Goal: Task Accomplishment & Management: Complete application form

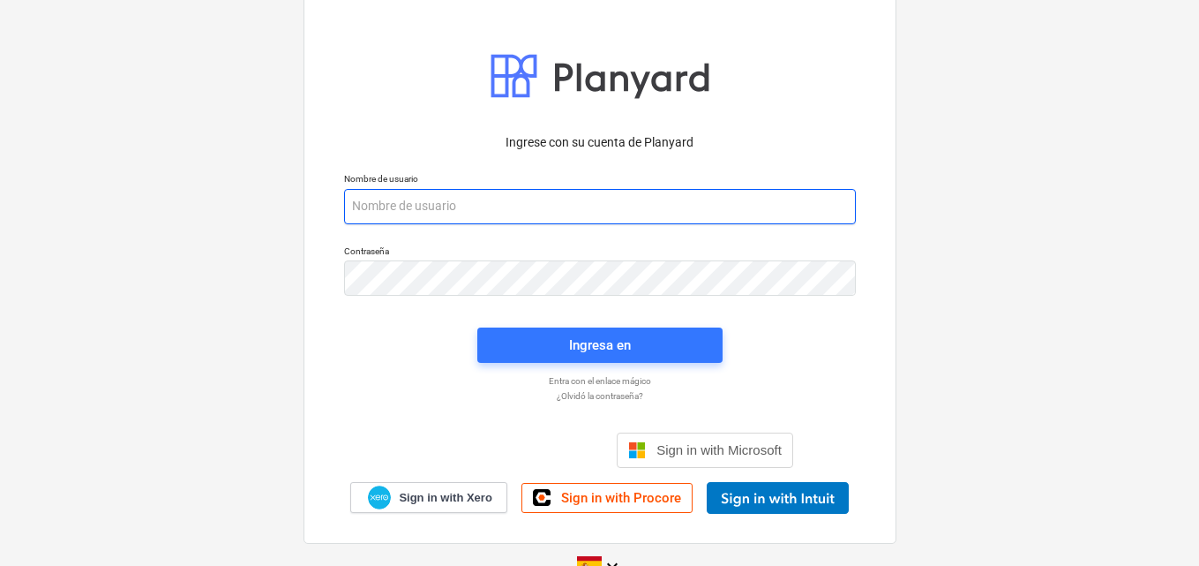
click at [362, 204] on input "email" at bounding box center [600, 206] width 512 height 35
paste input "[EMAIL_ADDRESS][DOMAIN_NAME]"
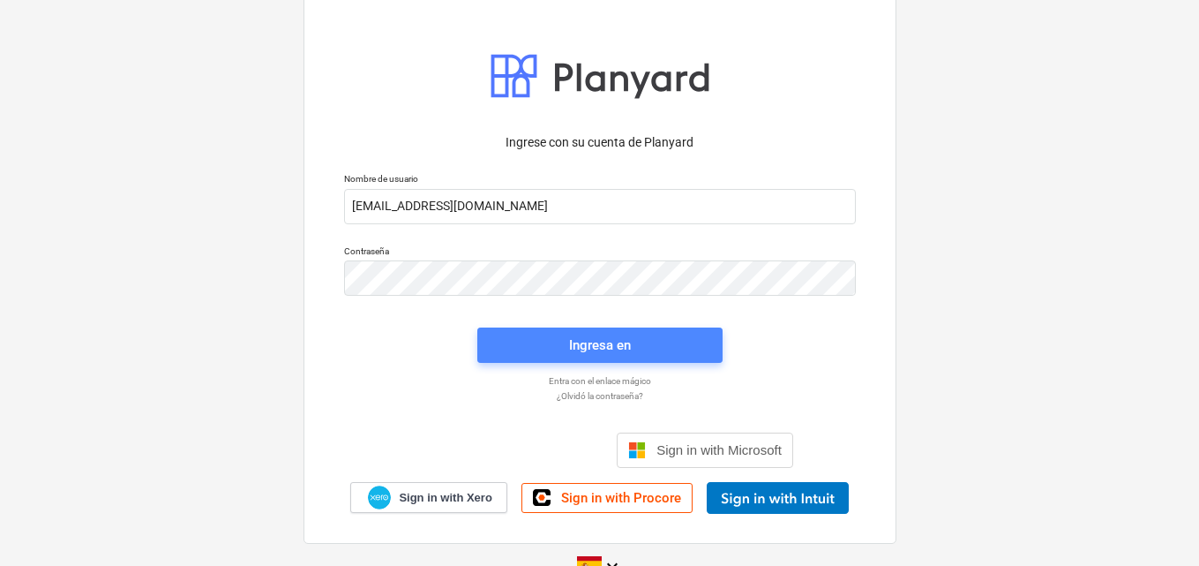
click at [582, 351] on div "Ingresa en" at bounding box center [600, 345] width 62 height 23
click at [599, 351] on div "Ingresa en" at bounding box center [600, 345] width 62 height 23
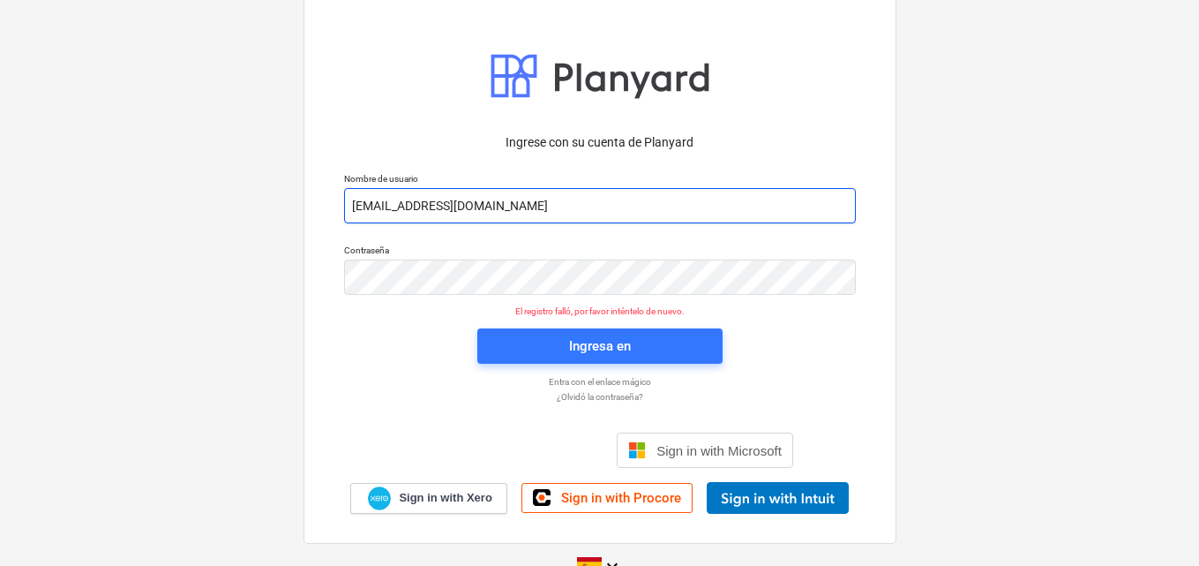
click at [587, 206] on input "[EMAIL_ADDRESS][DOMAIN_NAME]" at bounding box center [600, 205] width 512 height 35
type input "a"
click at [365, 199] on input "email" at bounding box center [600, 205] width 512 height 35
paste input "[EMAIL_ADDRESS][DOMAIN_NAME]"
type input "[EMAIL_ADDRESS][DOMAIN_NAME]"
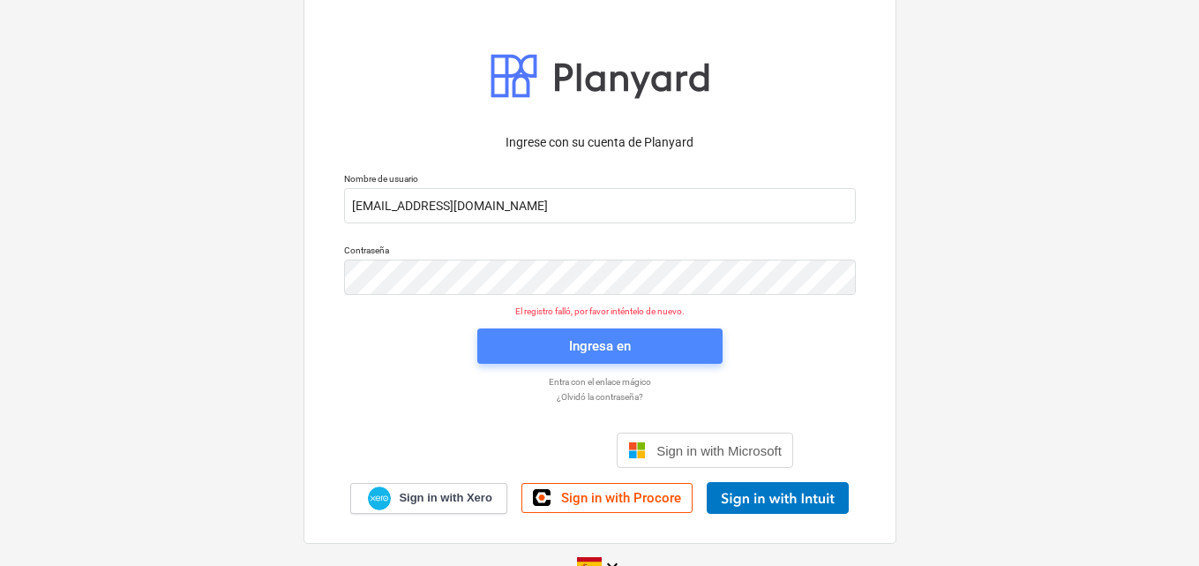
click at [564, 343] on span "Ingresa en" at bounding box center [600, 345] width 203 height 23
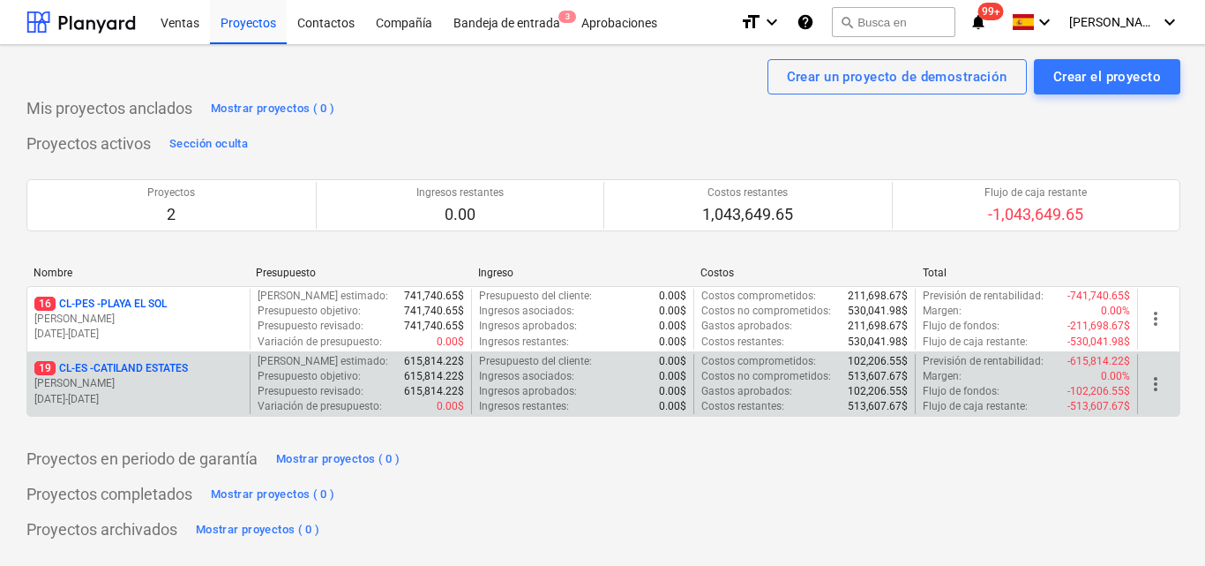
click at [199, 372] on div "19 CL-ES - CATILAND ESTATES" at bounding box center [138, 368] width 208 height 15
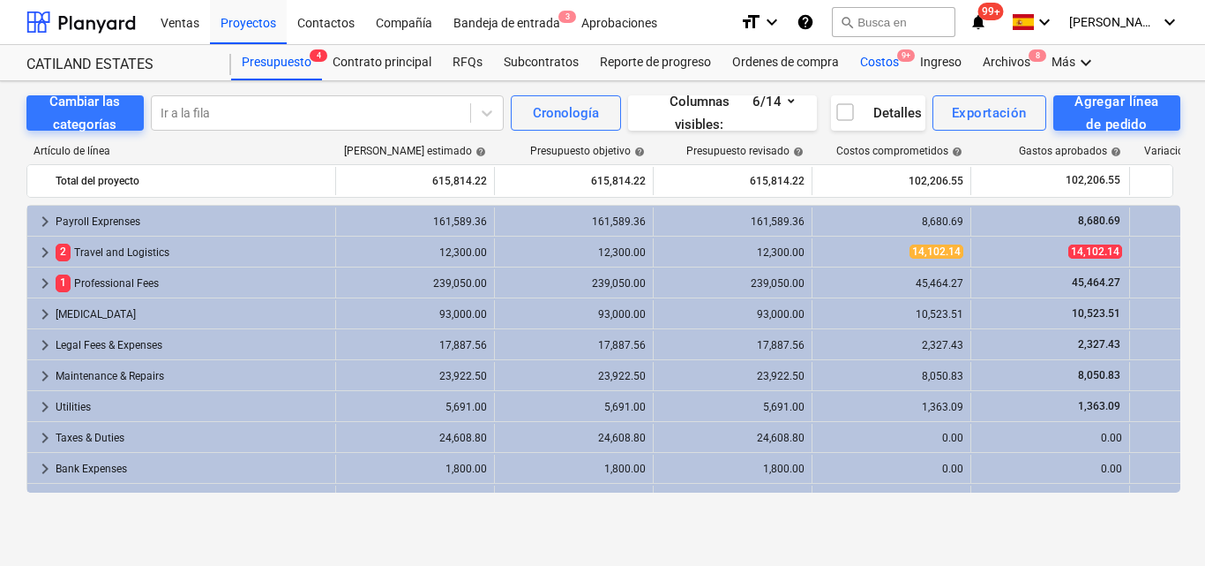
click at [870, 59] on div "Costos 9+" at bounding box center [880, 62] width 60 height 35
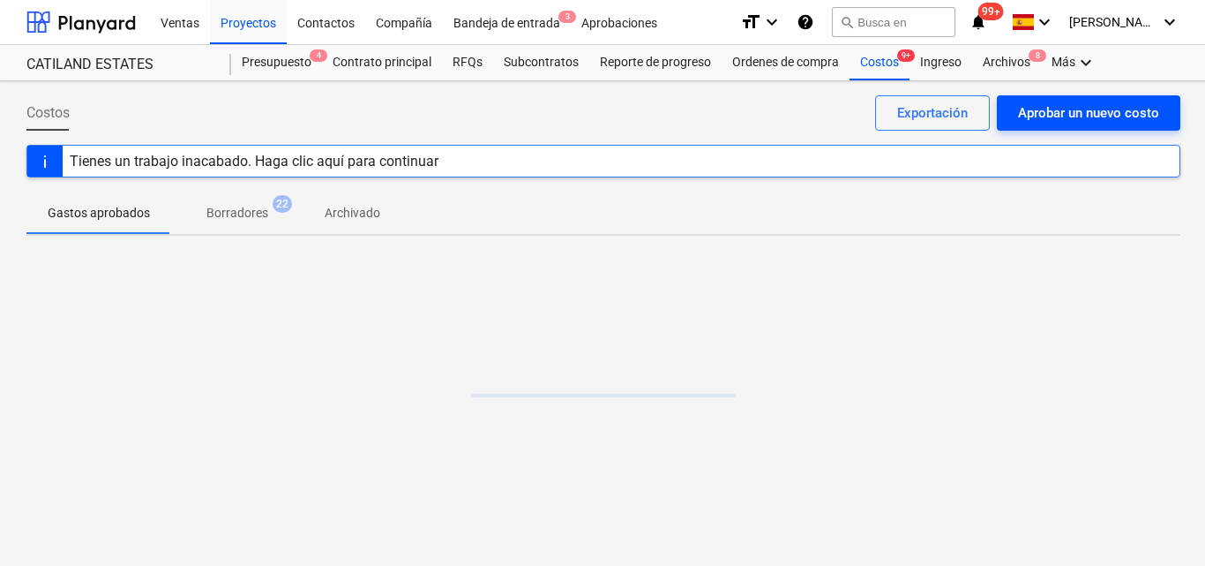
click at [1068, 105] on div "Aprobar un nuevo costo" at bounding box center [1088, 112] width 141 height 23
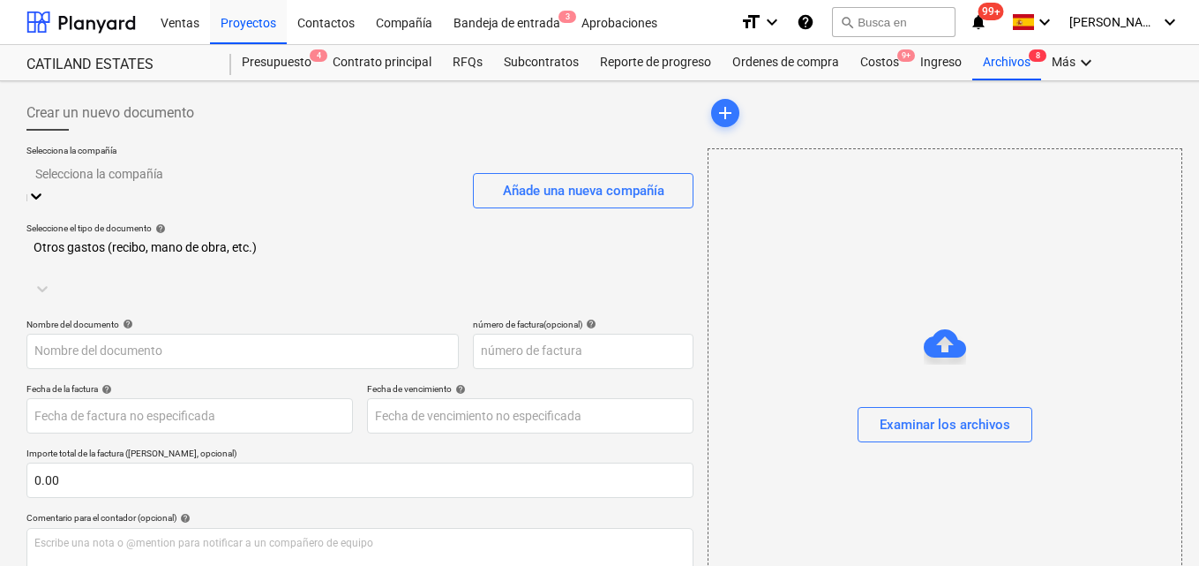
click at [45, 187] on icon at bounding box center [36, 196] width 18 height 18
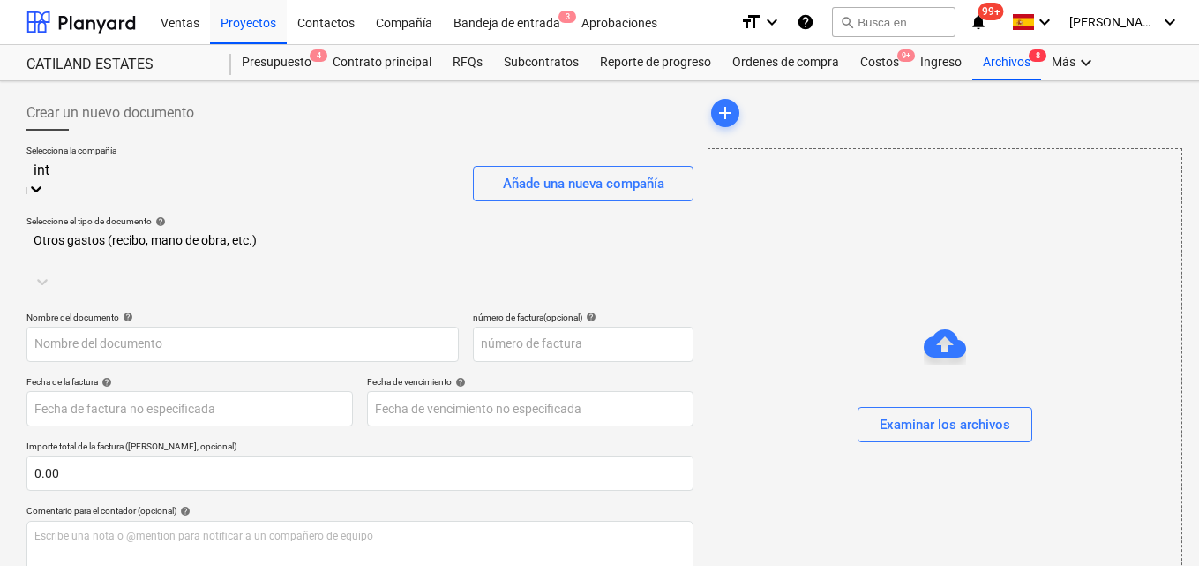
type input "inte"
click at [266, 565] on div "CIA. INTERNACIONAL DE SEGURO" at bounding box center [599, 573] width 1199 height 14
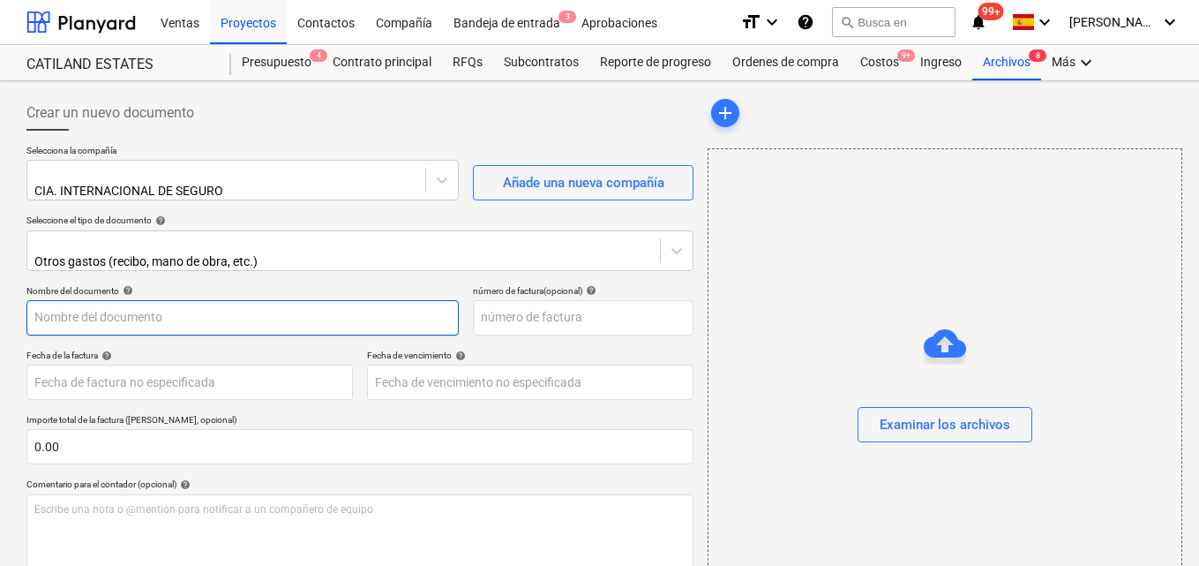
click at [41, 307] on input "text" at bounding box center [242, 317] width 432 height 35
type input "Colectivo de vida"
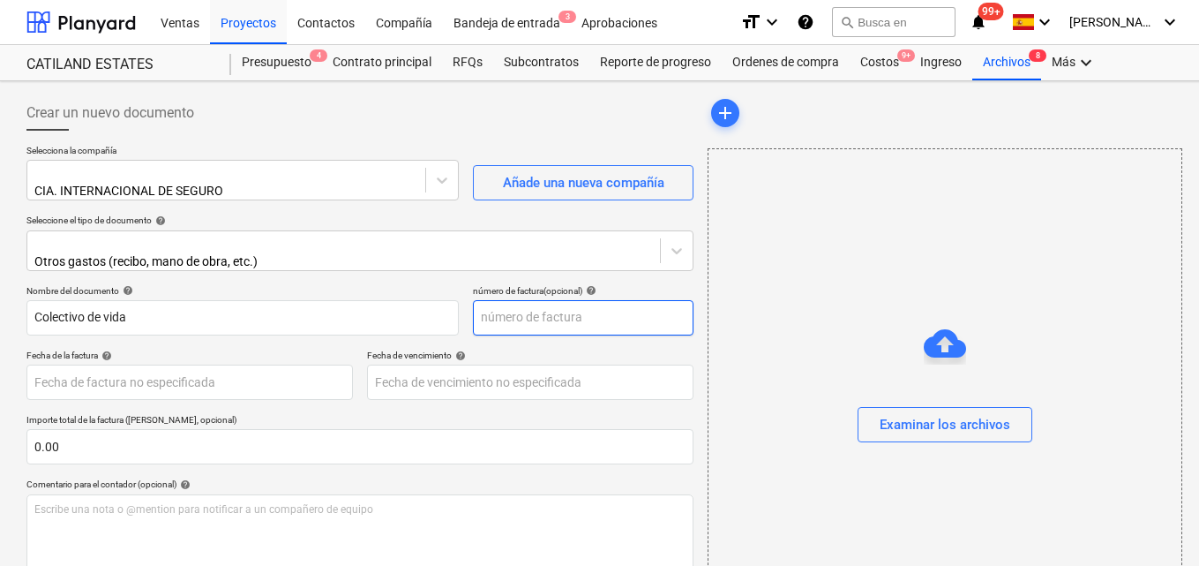
click at [496, 307] on input "text" at bounding box center [583, 317] width 221 height 35
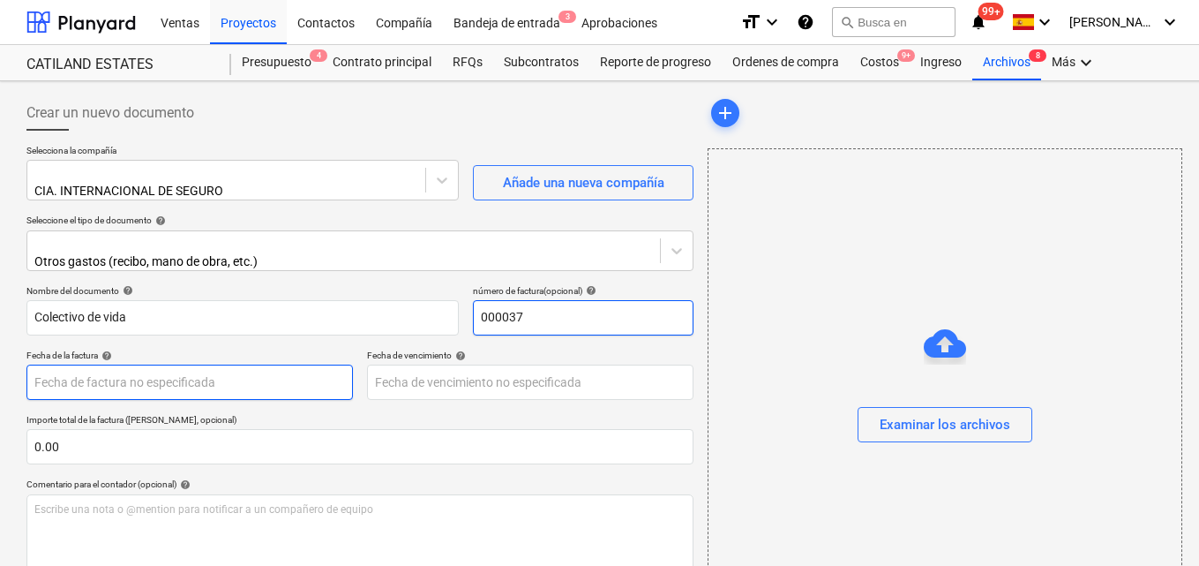
type input "000037"
click at [47, 366] on body "Ventas Proyectos Contactos Compañía Bandeja de entrada 3 Aprobaciones format_si…" at bounding box center [599, 283] width 1199 height 566
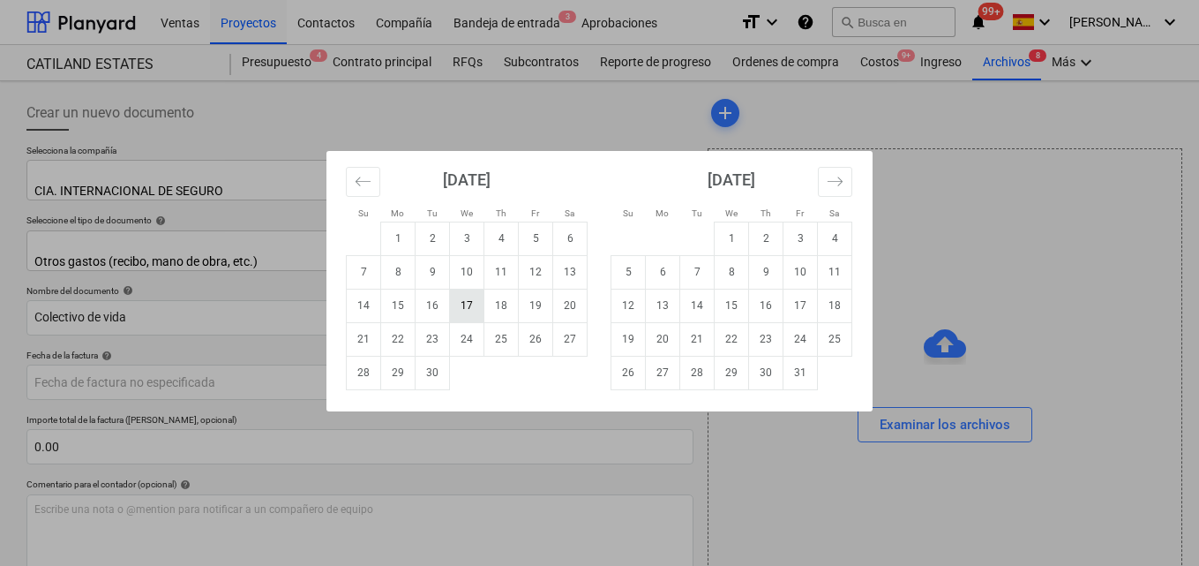
click at [464, 315] on td "17" at bounding box center [467, 306] width 34 height 34
type input "[DATE]"
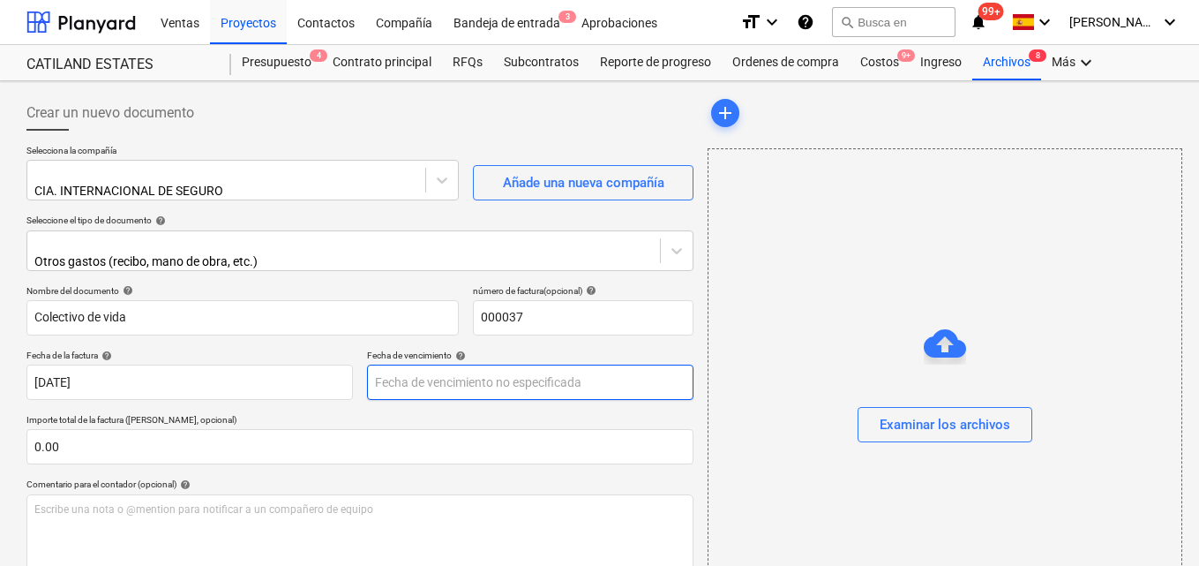
click at [415, 370] on body "Ventas Proyectos Contactos Compañía Bandeja de entrada 3 Aprobaciones format_si…" at bounding box center [599, 283] width 1199 height 566
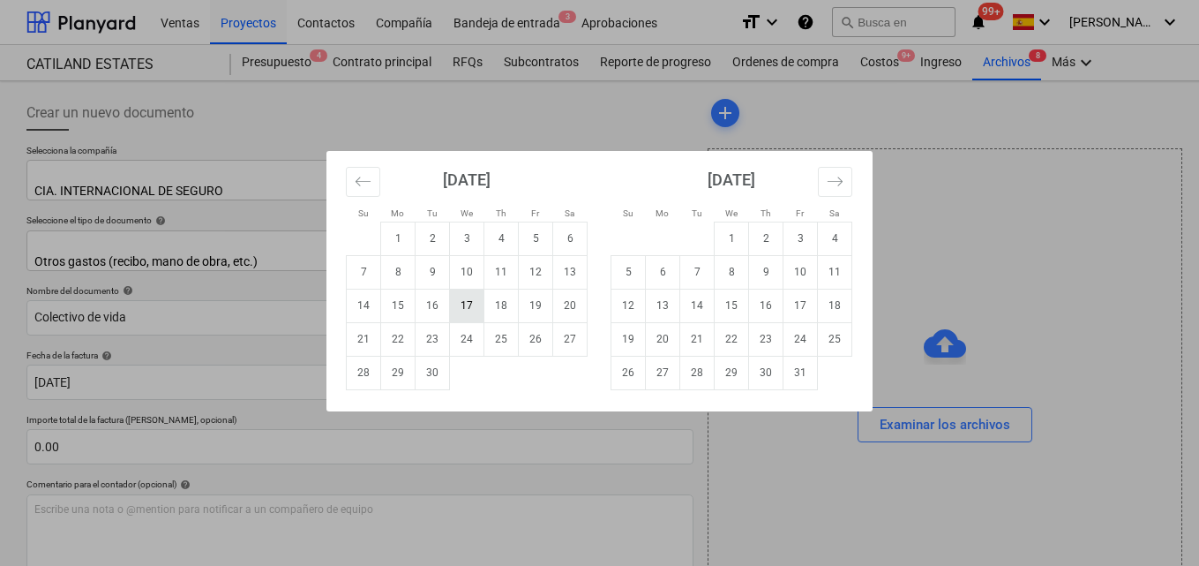
click at [466, 304] on td "17" at bounding box center [467, 306] width 34 height 34
type input "[DATE]"
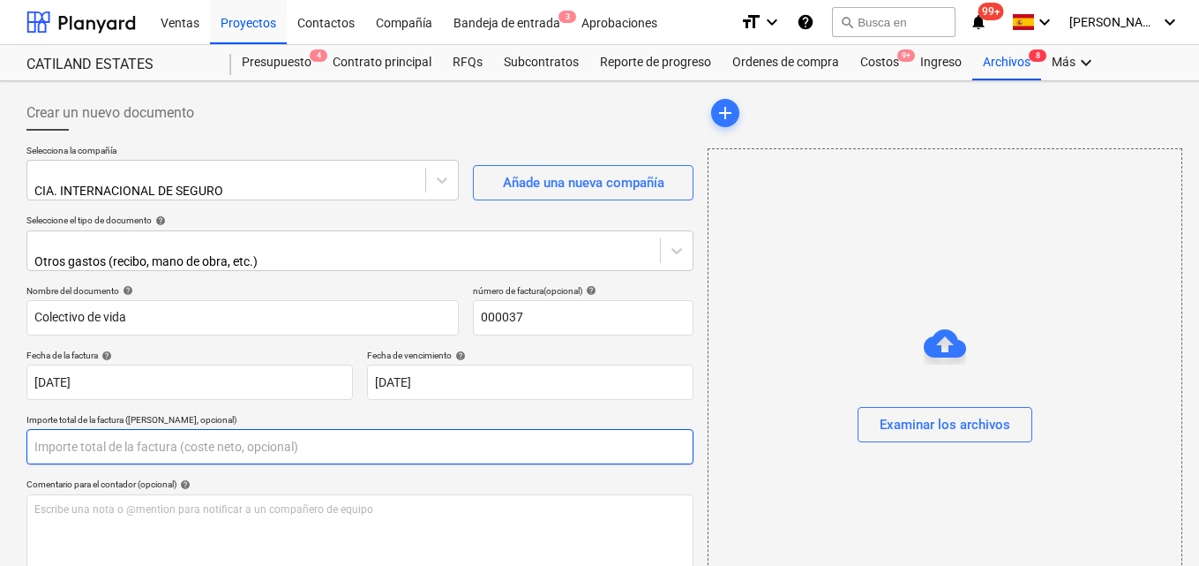
click at [32, 436] on input "text" at bounding box center [359, 446] width 667 height 35
type input "3"
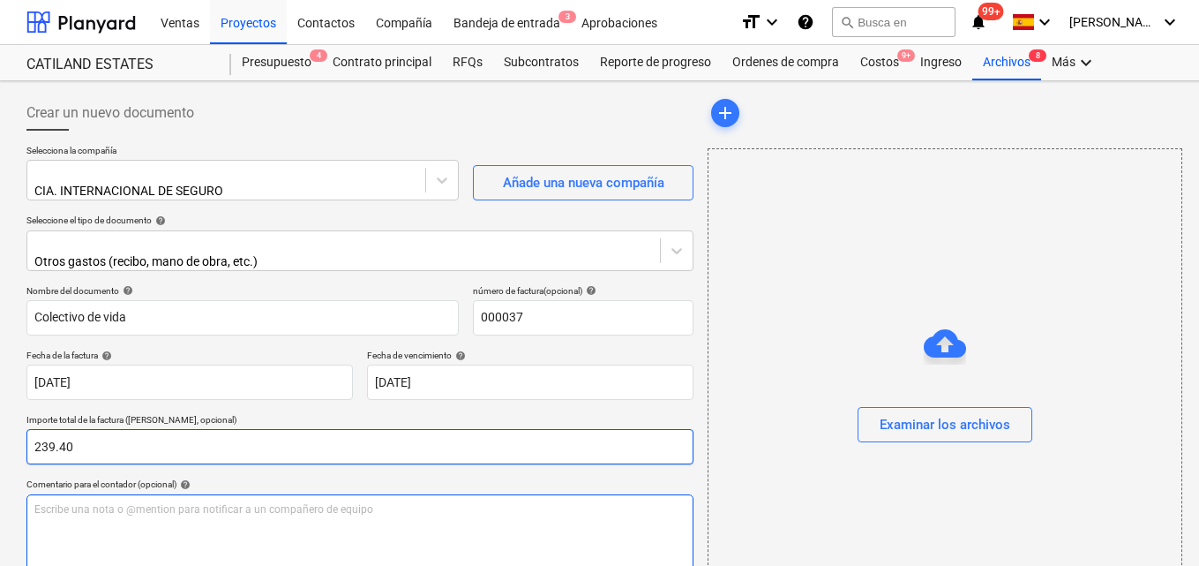
type input "239.40"
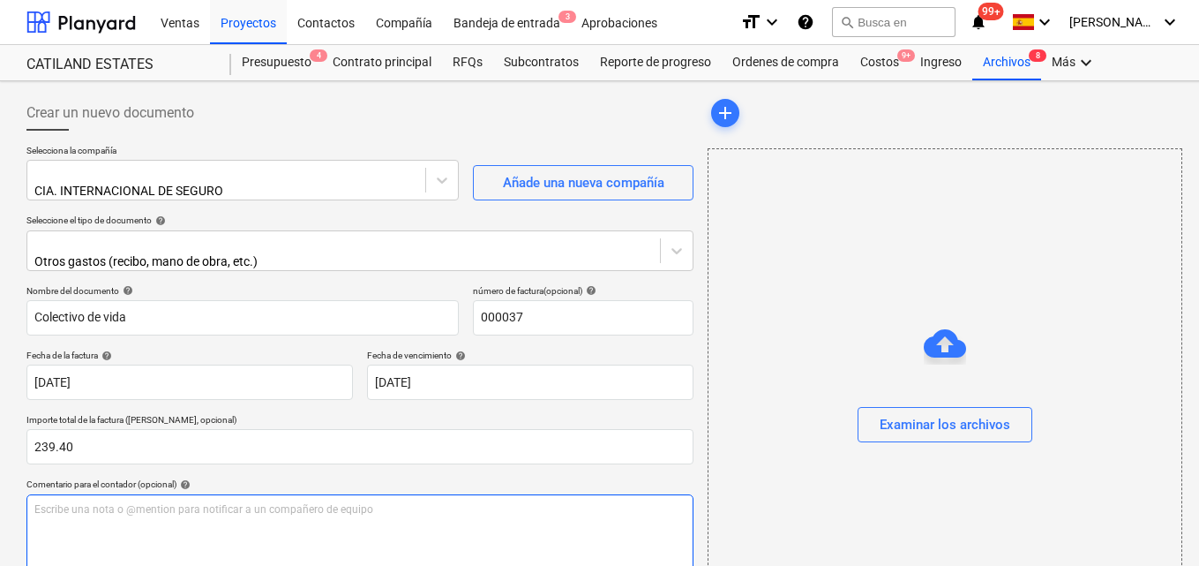
click at [41, 502] on p "Escribe una nota o @mention para notificar a un compañero de equipo ﻿" at bounding box center [359, 509] width 651 height 15
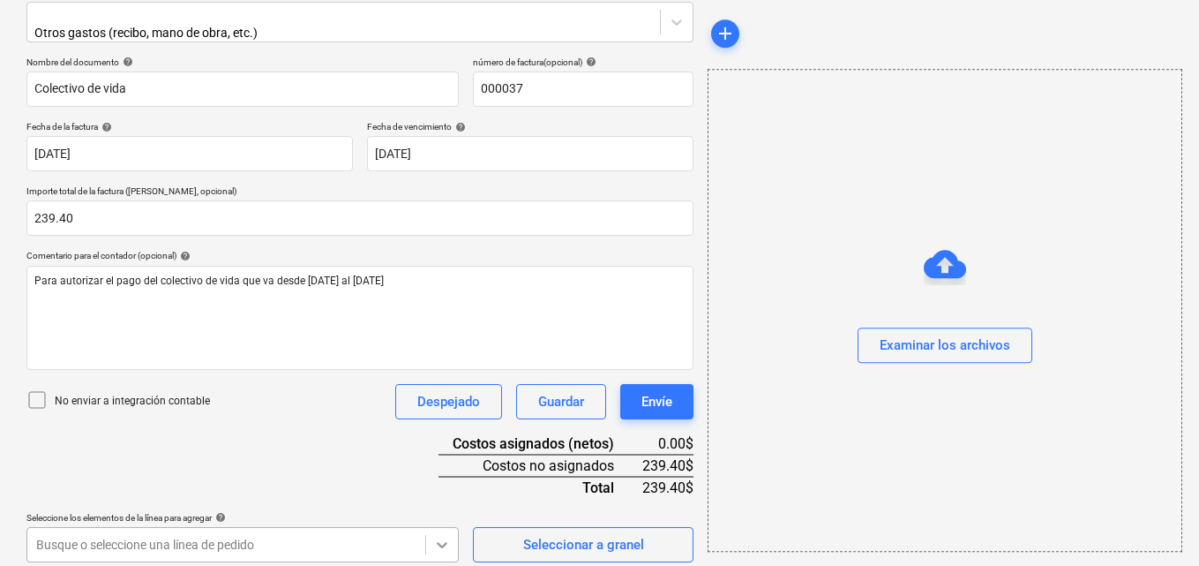
scroll to position [490, 0]
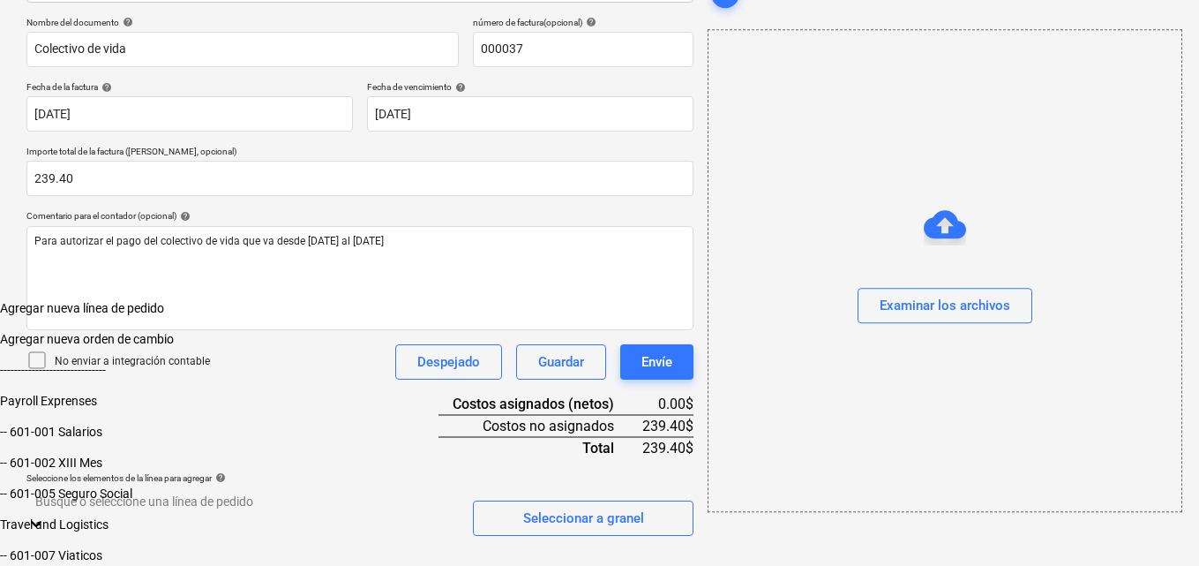
click at [440, 544] on body "Ventas Proyectos Contactos Compañía Bandeja de entrada 3 Aprobaciones format_si…" at bounding box center [599, 149] width 1199 height 834
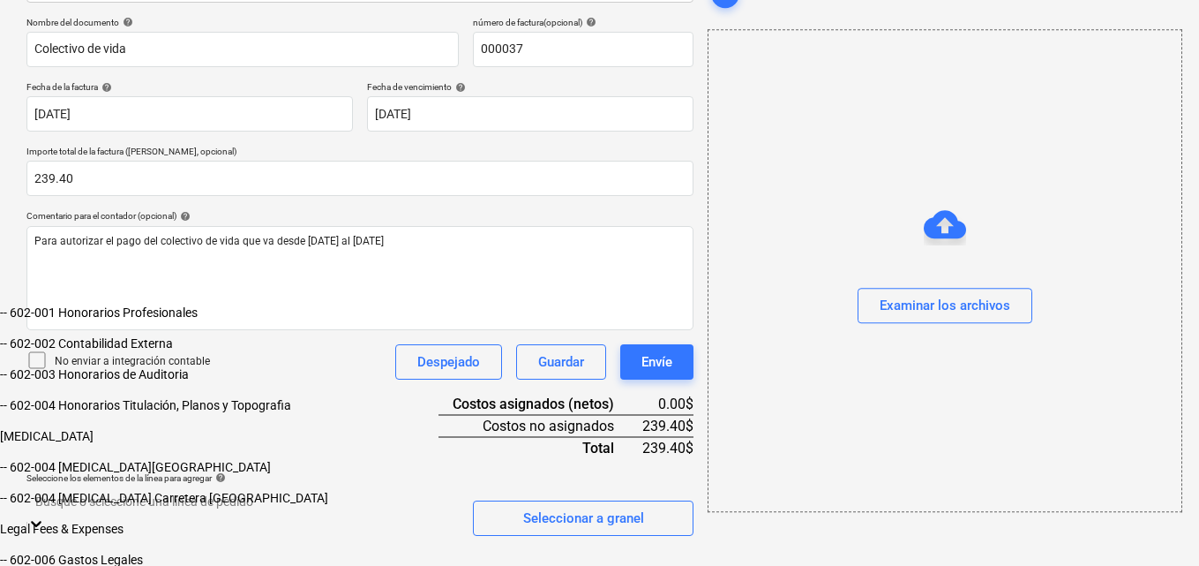
scroll to position [101, 0]
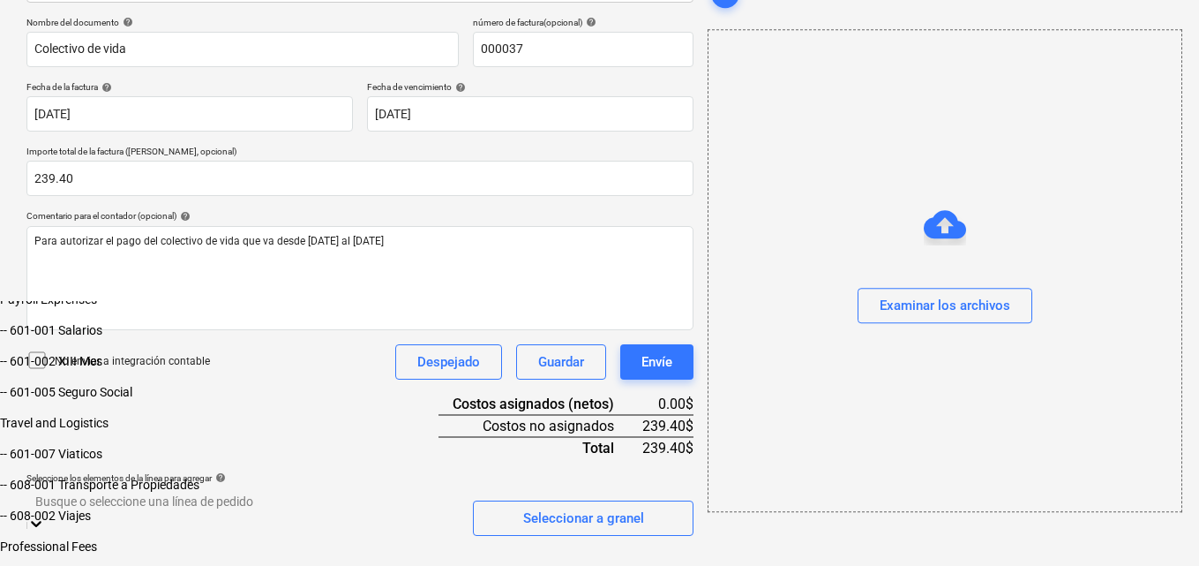
click at [174, 461] on div "-- 601-007 Viaticos" at bounding box center [599, 454] width 1199 height 14
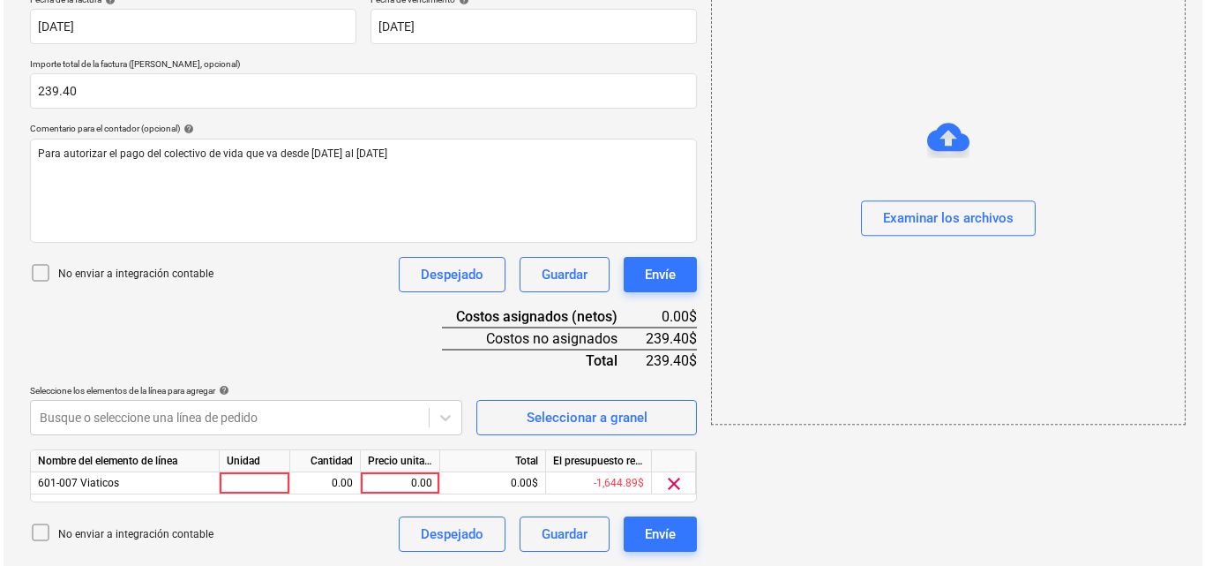
scroll to position [345, 0]
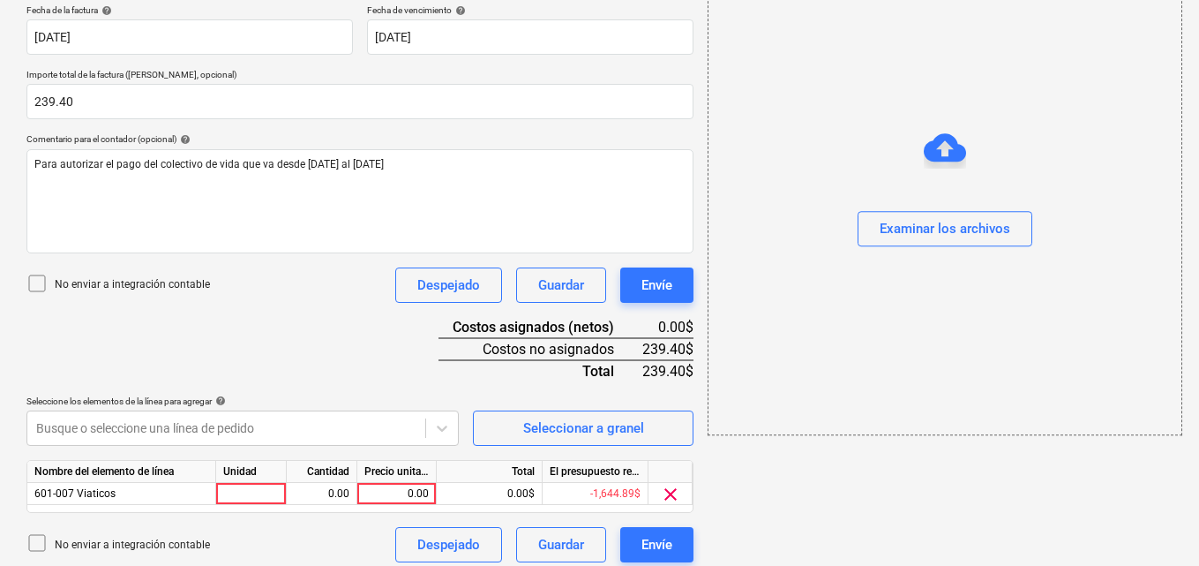
click at [229, 483] on div at bounding box center [251, 494] width 71 height 22
type input "1"
click at [319, 483] on div "0.00" at bounding box center [322, 494] width 56 height 22
type input "1"
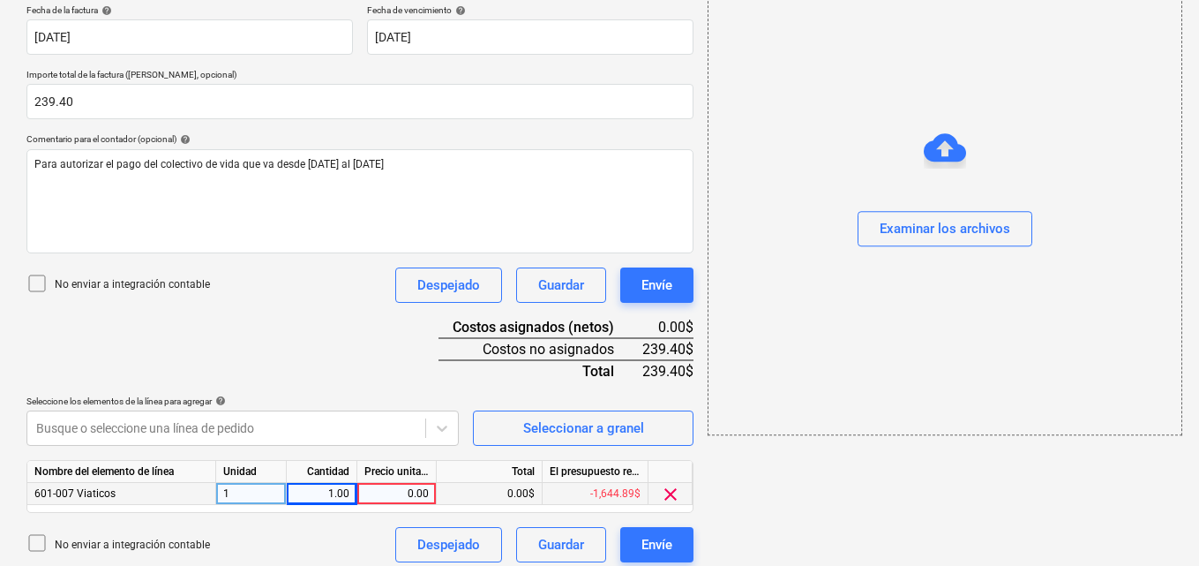
click at [400, 484] on div "0.00" at bounding box center [396, 494] width 64 height 22
type input "239.40"
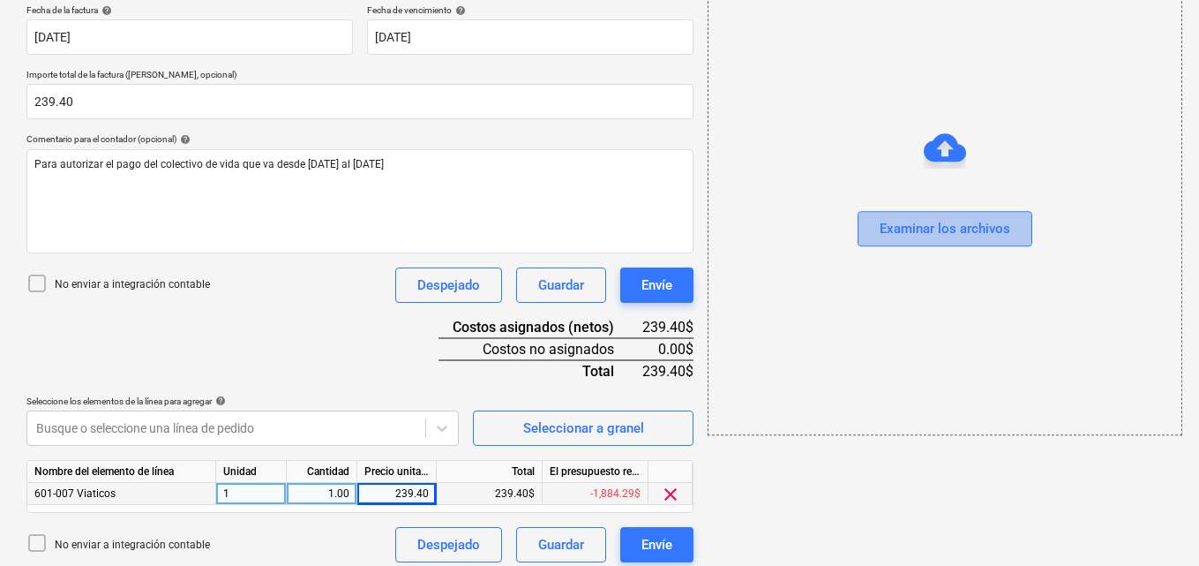
click at [907, 234] on div "Examinar los archivos" at bounding box center [945, 229] width 131 height 23
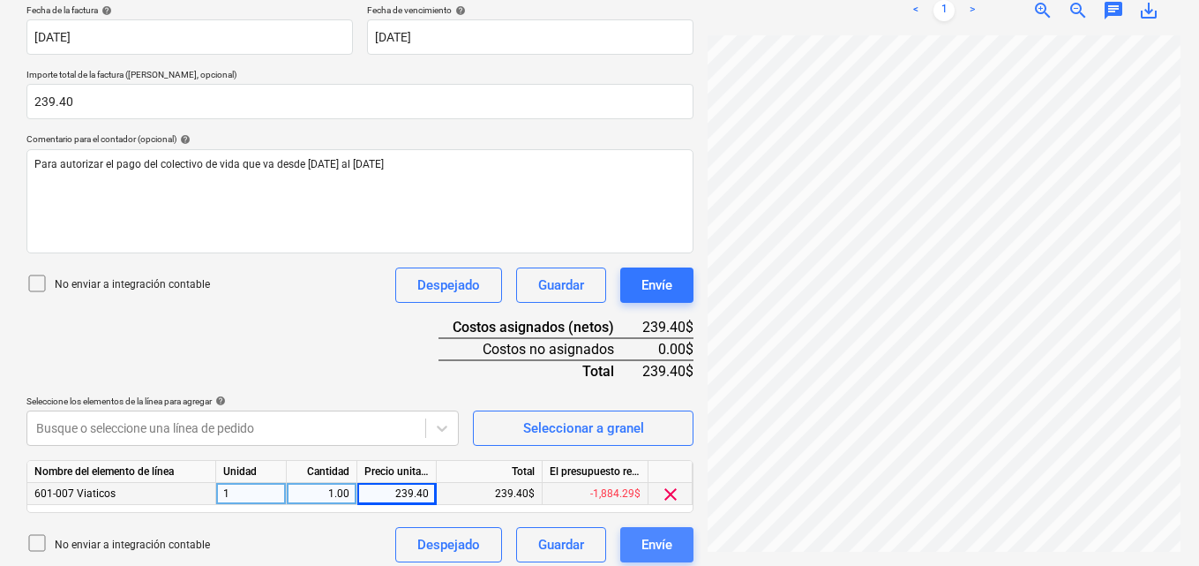
click at [649, 533] on div "Envíe" at bounding box center [657, 544] width 31 height 23
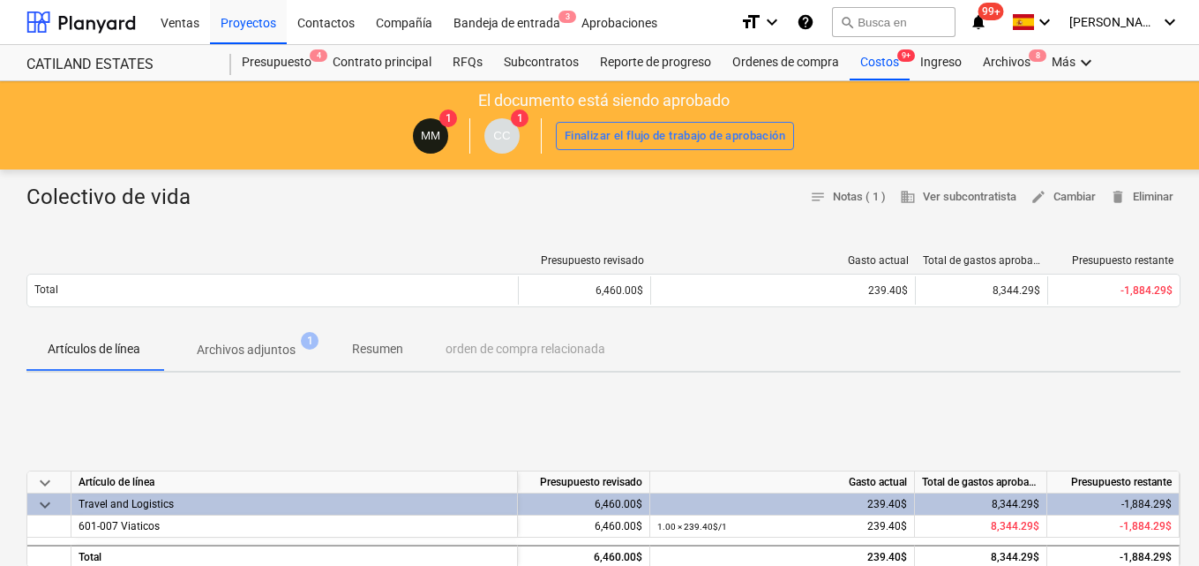
drag, startPoint x: 649, startPoint y: 531, endPoint x: 678, endPoint y: 600, distance: 74.7
click at [678, 565] on html "Ventas Proyectos Contactos Compañía Bandeja de entrada 3 Aprobaciones format_si…" at bounding box center [599, 283] width 1199 height 566
click at [513, 223] on div at bounding box center [603, 219] width 1154 height 14
